Goal: Check status: Check status

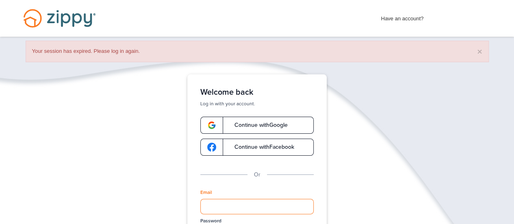
click at [212, 203] on input "Email" at bounding box center [256, 206] width 113 height 15
type input "**********"
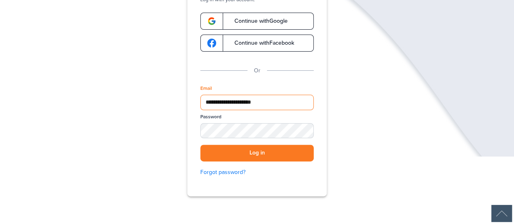
scroll to position [114, 0]
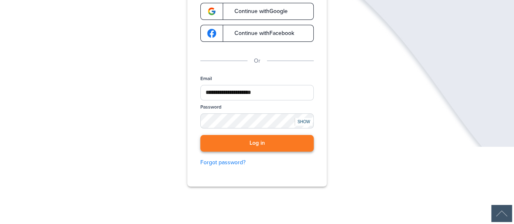
click at [255, 141] on button "Log in" at bounding box center [256, 143] width 113 height 17
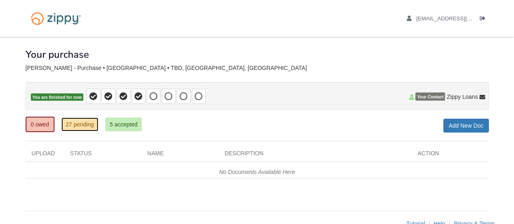
click at [73, 123] on link "27 pending" at bounding box center [79, 124] width 37 height 14
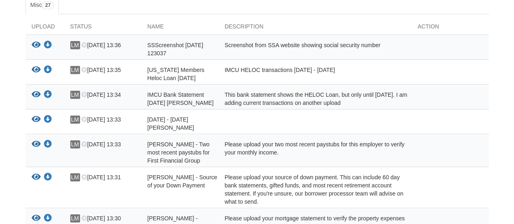
scroll to position [146, 0]
